Goal: Check status: Check status

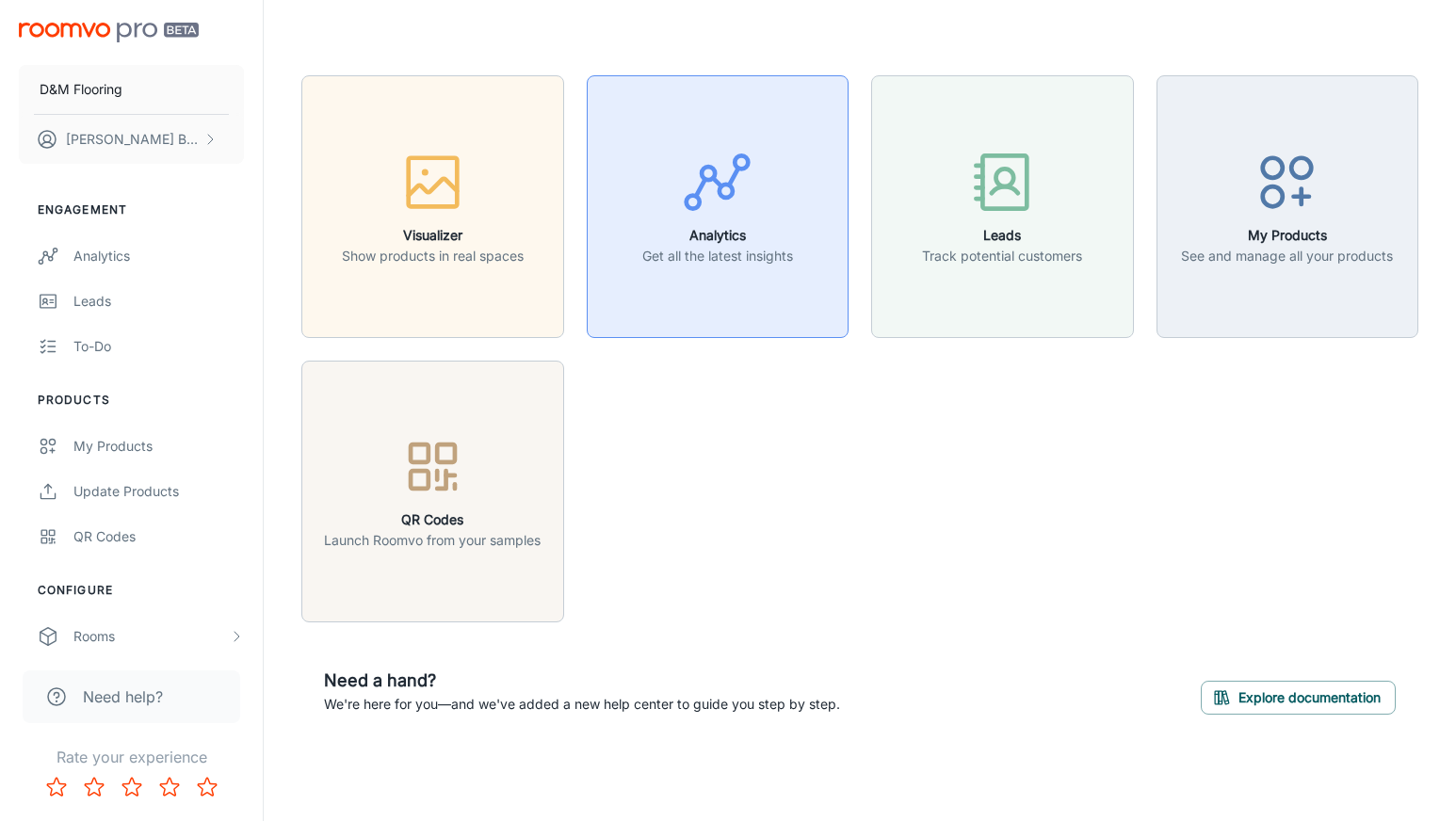
click at [776, 196] on div "button" at bounding box center [717, 186] width 151 height 78
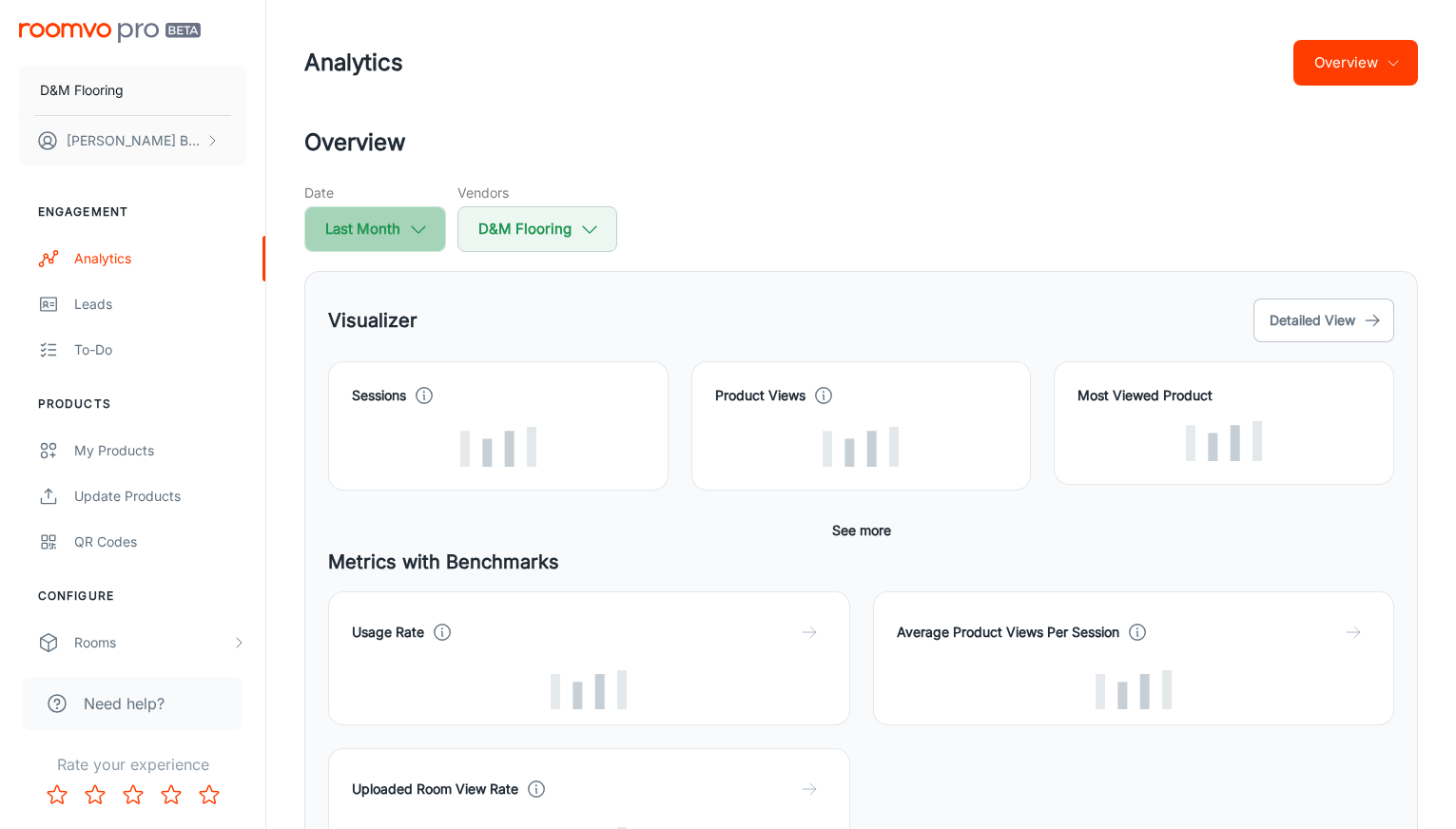
click at [397, 233] on button "Last Month" at bounding box center [375, 229] width 141 height 45
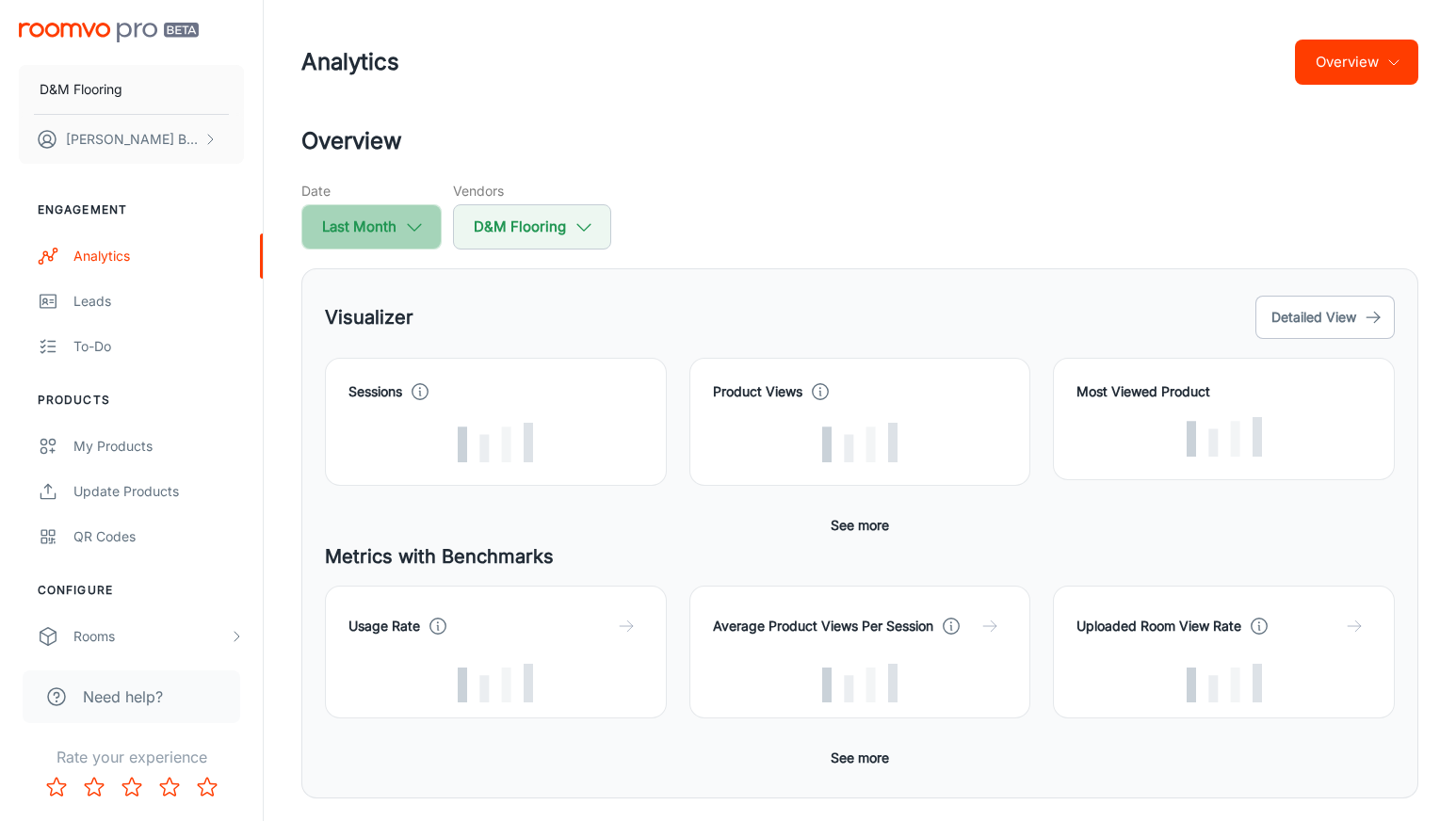
select select "7"
select select "2025"
select select "7"
select select "2025"
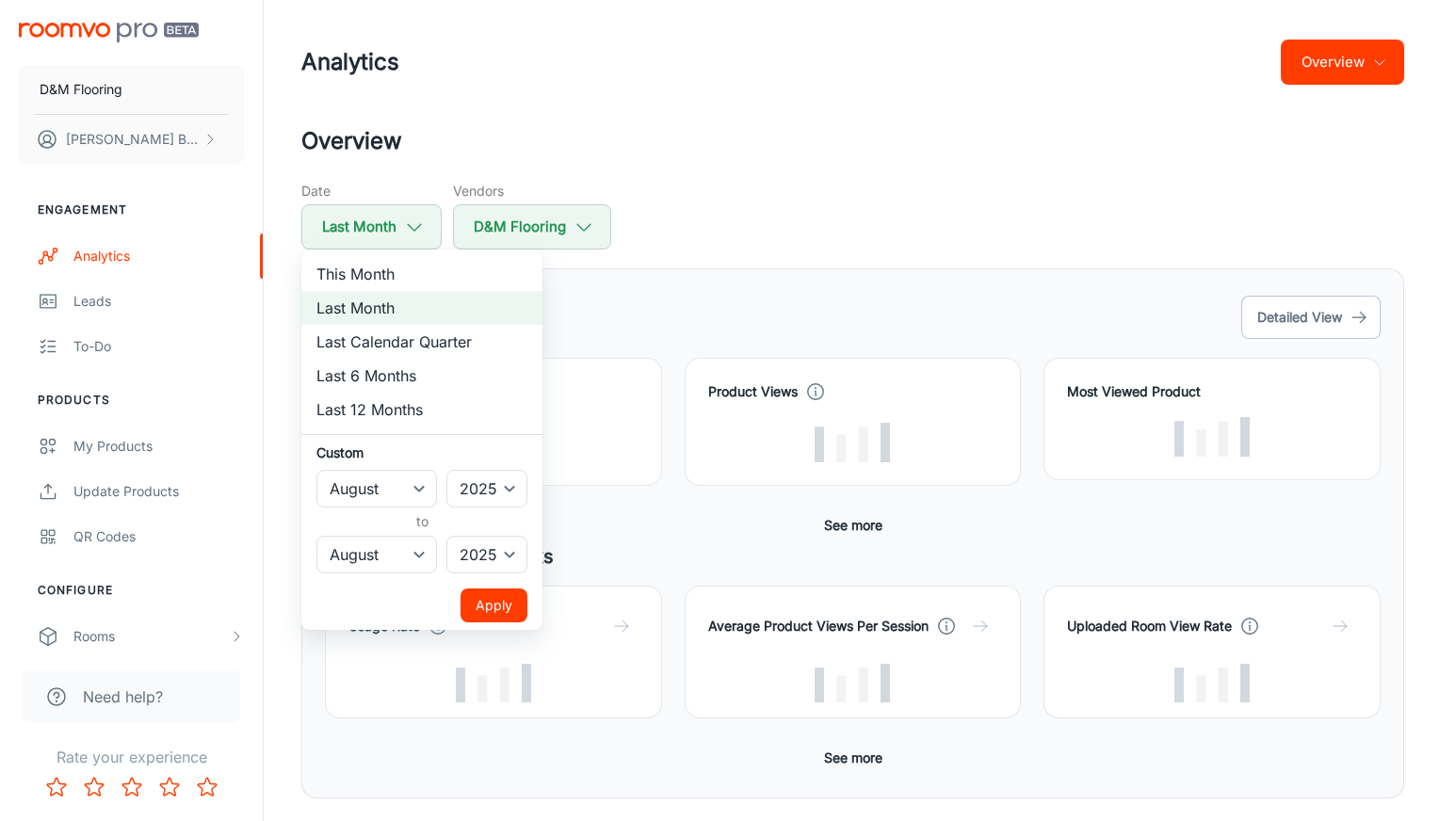
click at [373, 269] on li "This Month" at bounding box center [422, 273] width 241 height 34
select select "8"
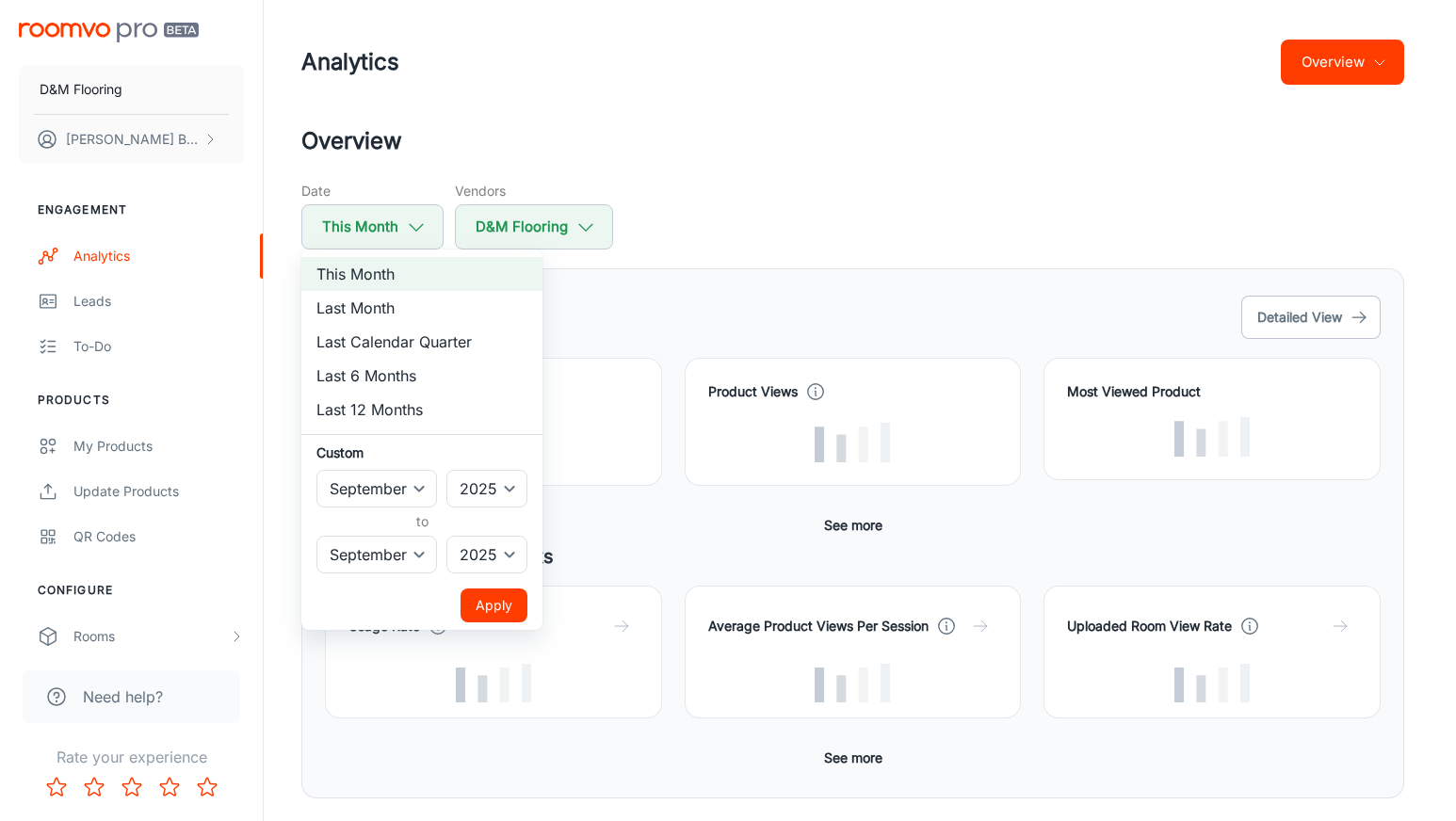
click at [508, 601] on button "Apply" at bounding box center [494, 605] width 67 height 34
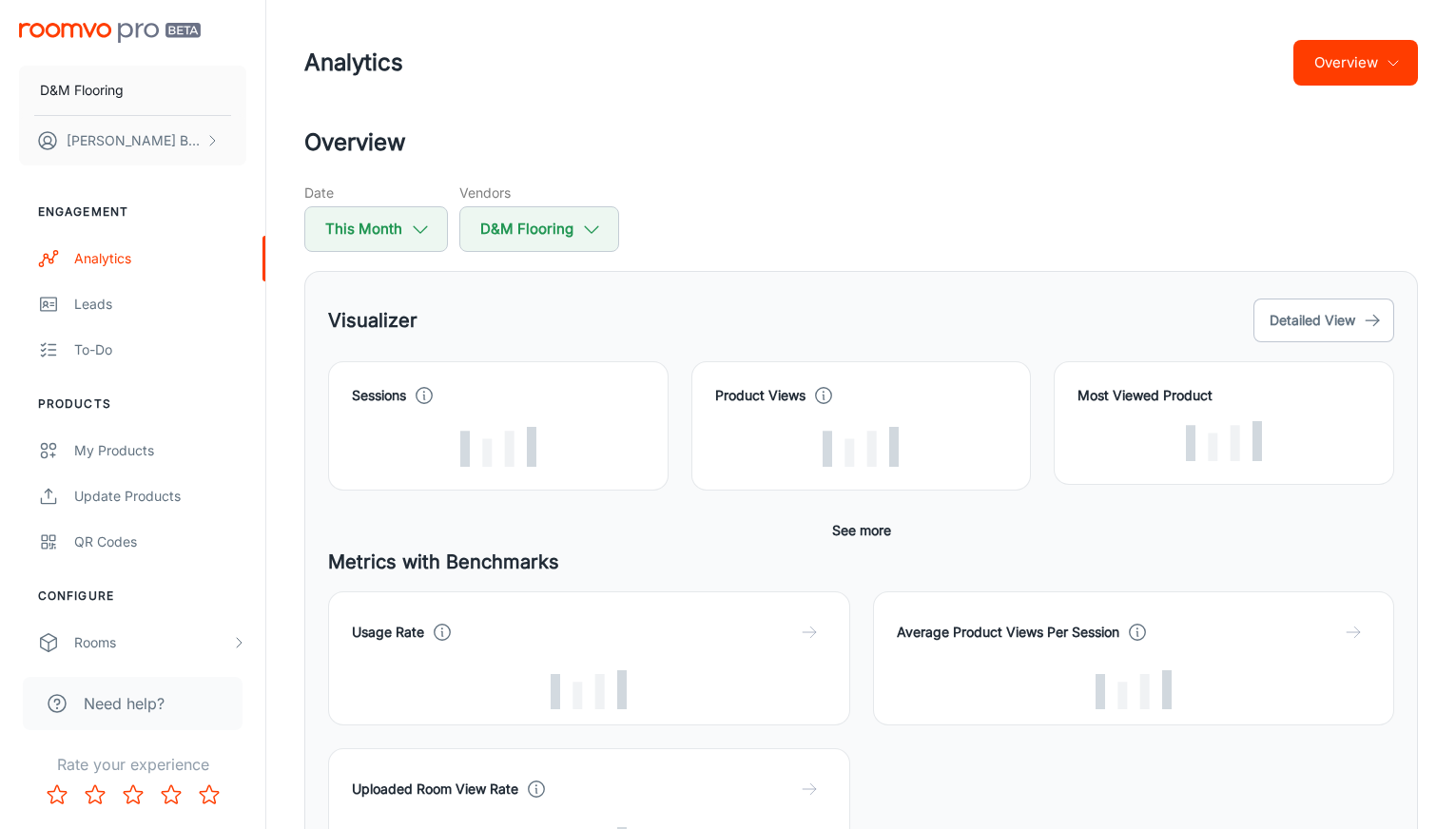
click at [680, 537] on div "Sessions Product Views Most Viewed Product Conversion rate multiplier See more" at bounding box center [861, 455] width 1066 height 187
